Goal: Task Accomplishment & Management: Use online tool/utility

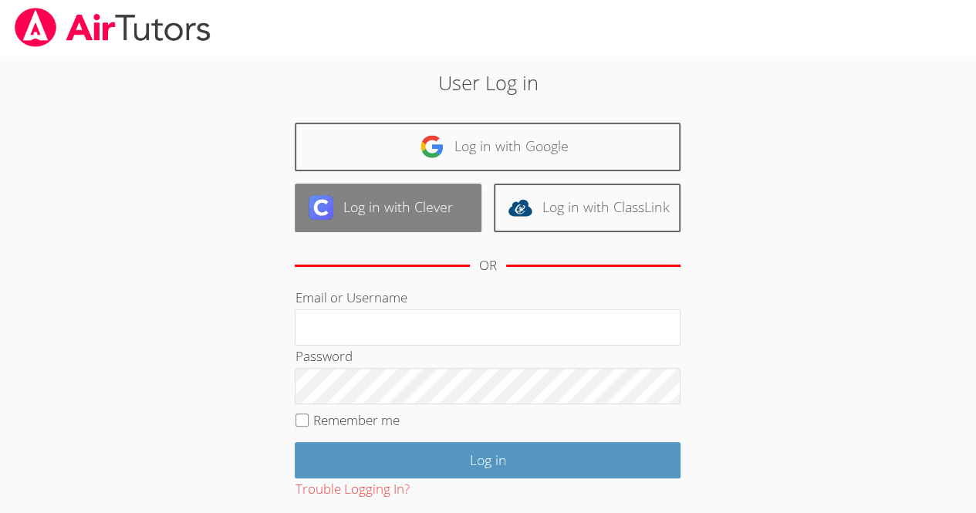
click at [415, 202] on link "Log in with Clever" at bounding box center [388, 208] width 187 height 49
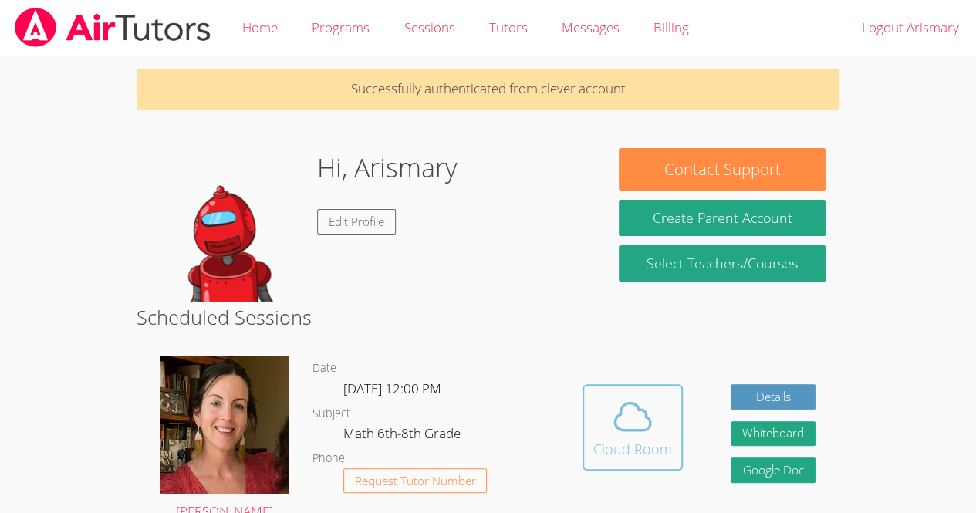
click at [651, 437] on icon at bounding box center [632, 416] width 43 height 43
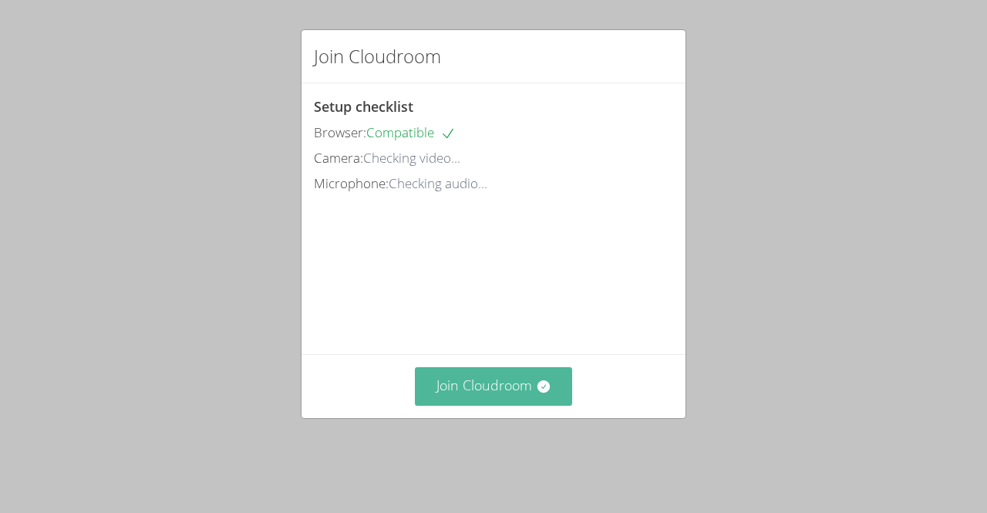
click at [524, 404] on button "Join Cloudroom" at bounding box center [494, 386] width 158 height 38
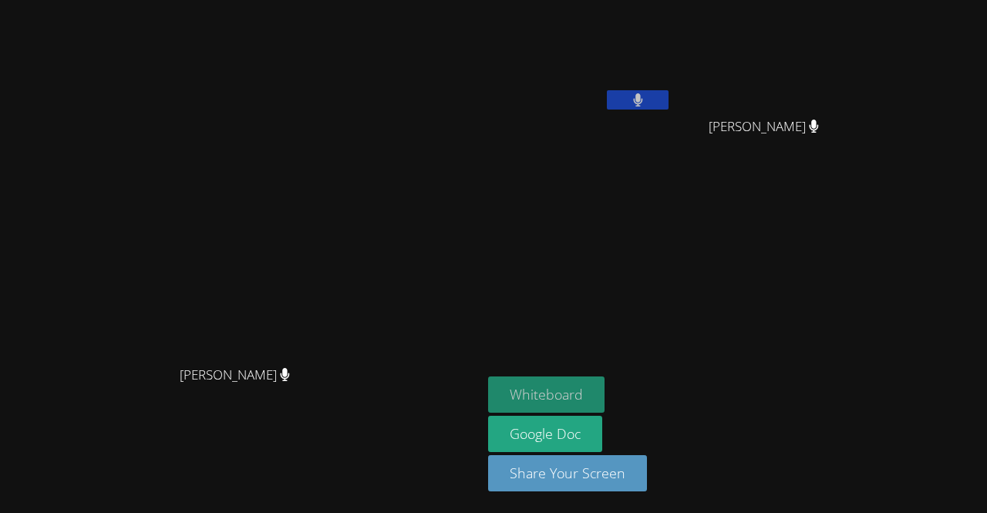
click at [605, 393] on button "Whiteboard" at bounding box center [546, 394] width 116 height 36
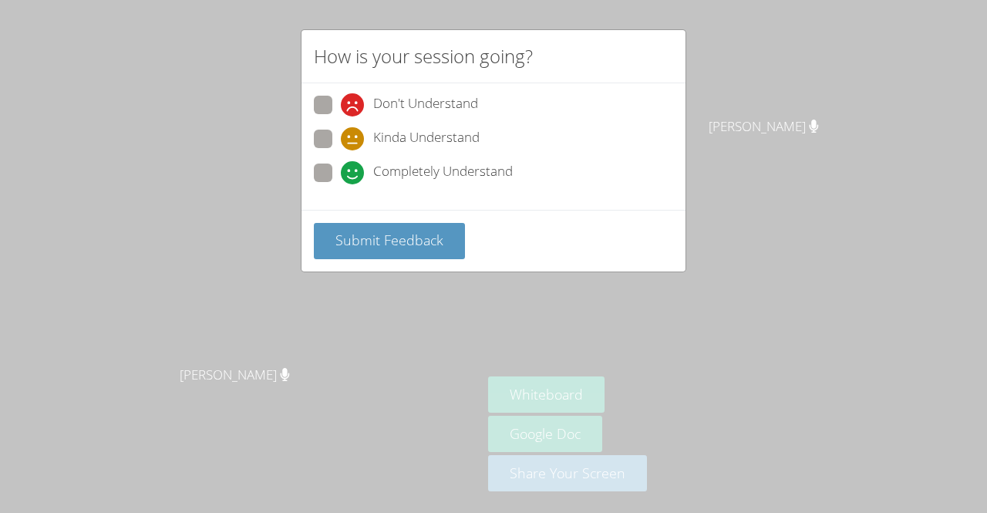
click at [386, 168] on span "Completely Understand" at bounding box center [443, 172] width 140 height 23
click at [354, 168] on input "Completely Understand" at bounding box center [347, 169] width 13 height 13
radio input "true"
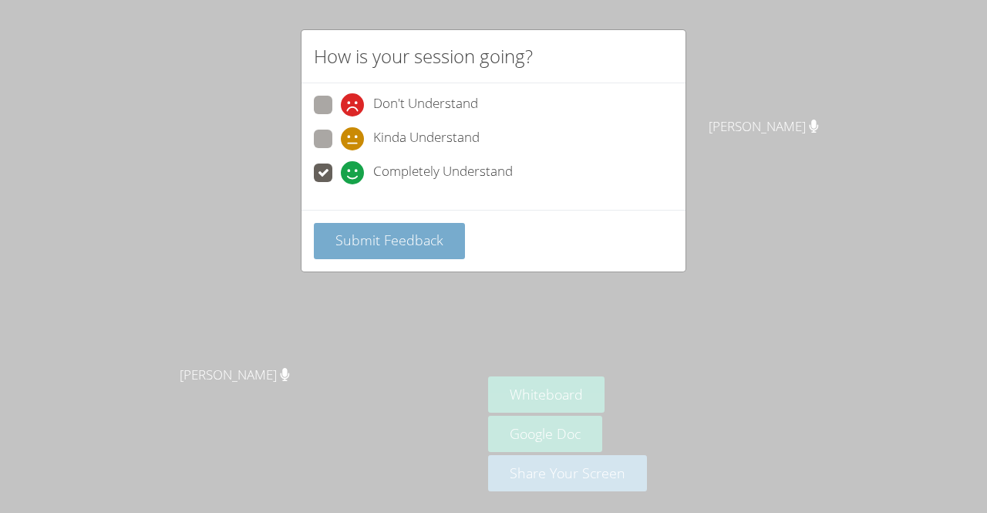
click at [393, 234] on span "Submit Feedback" at bounding box center [389, 240] width 108 height 19
